Goal: Task Accomplishment & Management: Manage account settings

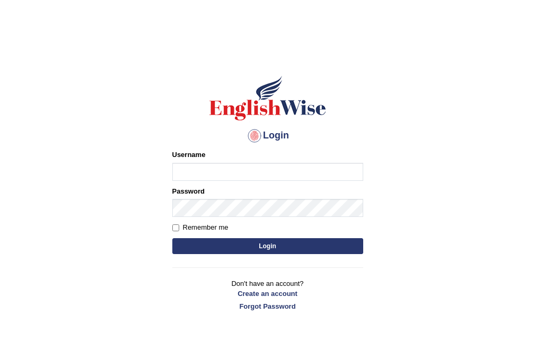
type input "Ankita12"
click at [263, 244] on button "Login" at bounding box center [267, 246] width 191 height 16
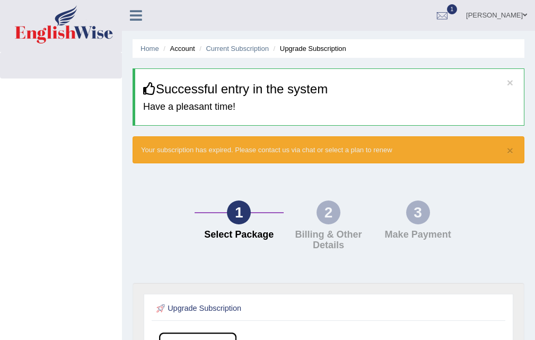
drag, startPoint x: 131, startPoint y: 14, endPoint x: 131, endPoint y: 23, distance: 9.5
click at [131, 23] on div at bounding box center [140, 11] width 37 height 23
click at [136, 22] on icon at bounding box center [136, 15] width 12 height 14
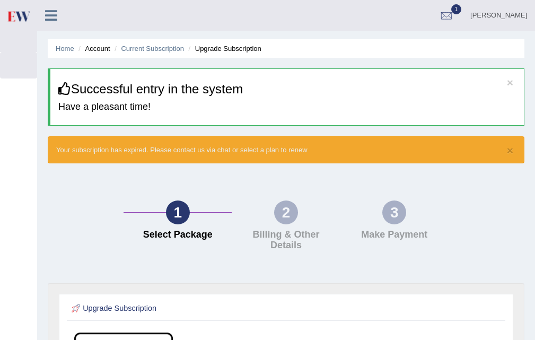
click at [50, 15] on icon at bounding box center [51, 15] width 12 height 14
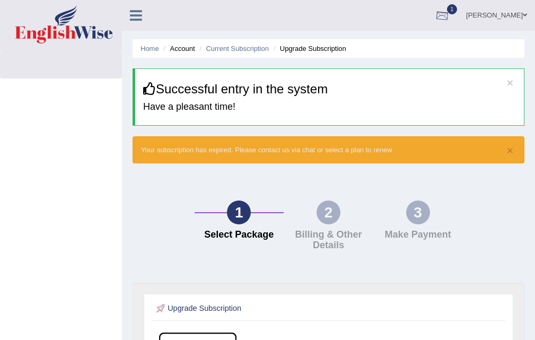
click at [507, 12] on link "ankita" at bounding box center [496, 14] width 77 height 28
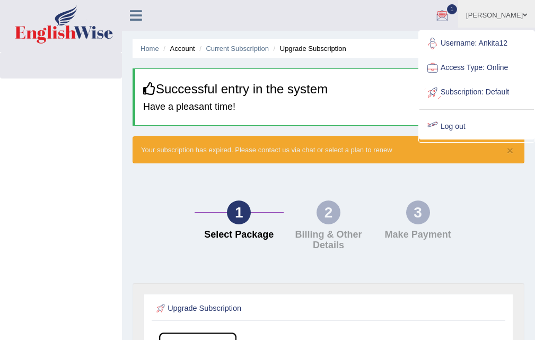
click at [446, 125] on link "Log out" at bounding box center [476, 126] width 114 height 24
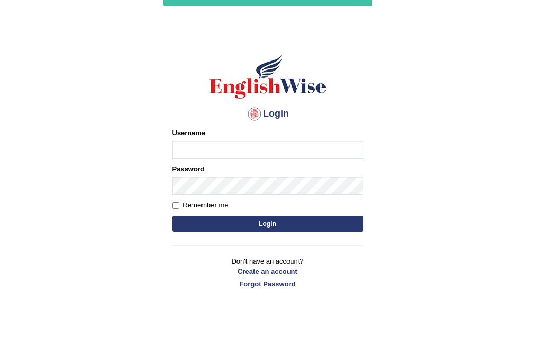
scroll to position [84, 0]
